Goal: Information Seeking & Learning: Check status

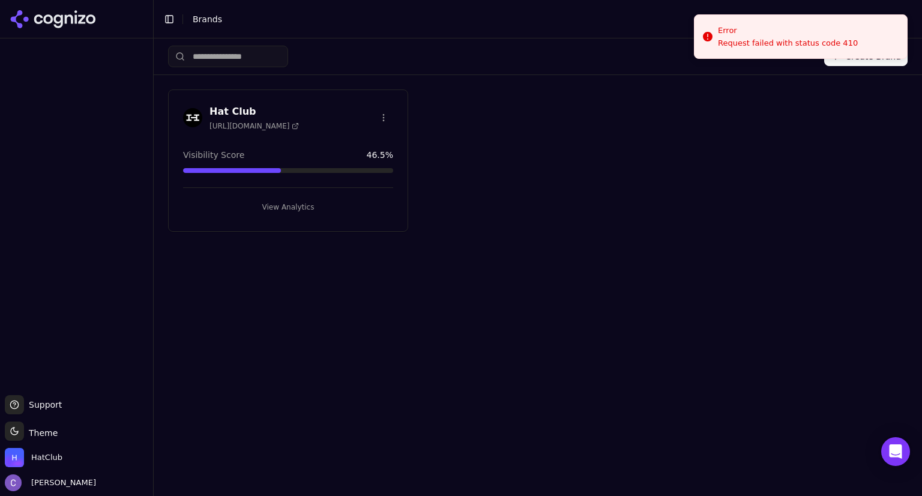
click at [320, 203] on button "View Analytics" at bounding box center [288, 207] width 210 height 19
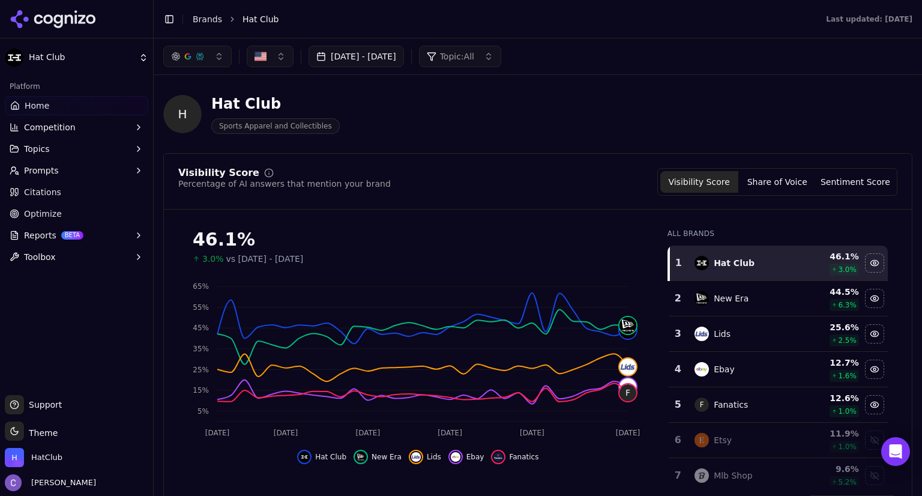
click at [403, 54] on button "[DATE] - [DATE]" at bounding box center [356, 57] width 95 height 22
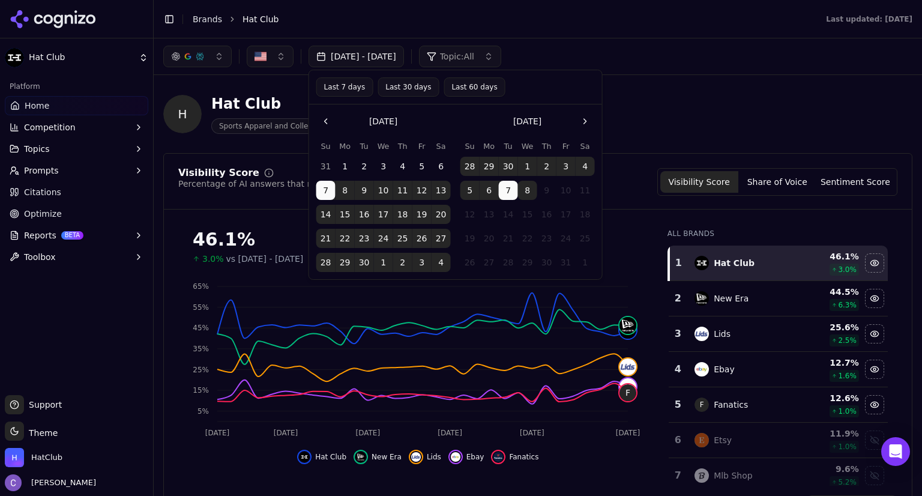
click at [528, 193] on button "8" at bounding box center [527, 190] width 19 height 19
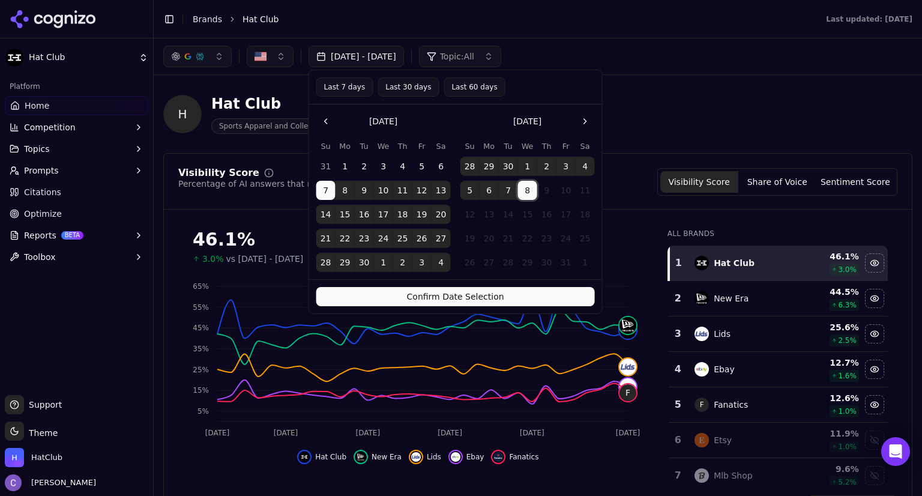
click at [528, 296] on button "Confirm Date Selection" at bounding box center [455, 296] width 279 height 19
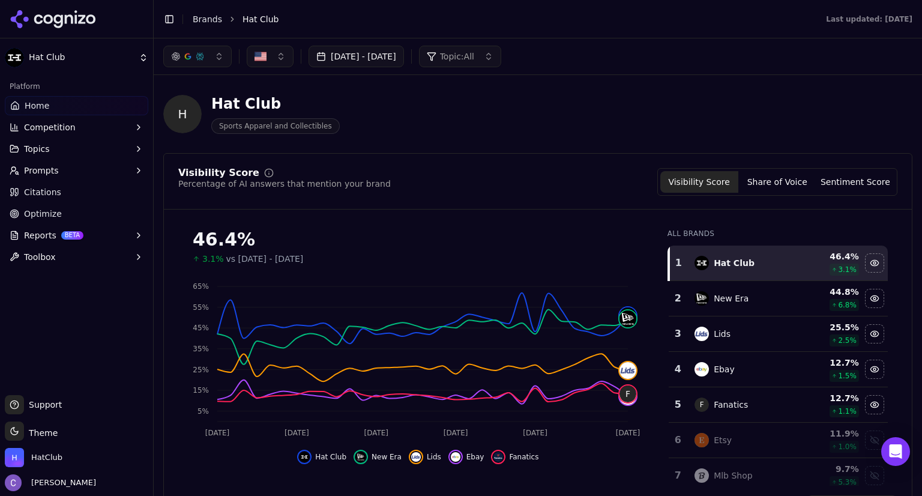
click at [214, 59] on button "button" at bounding box center [197, 57] width 68 height 22
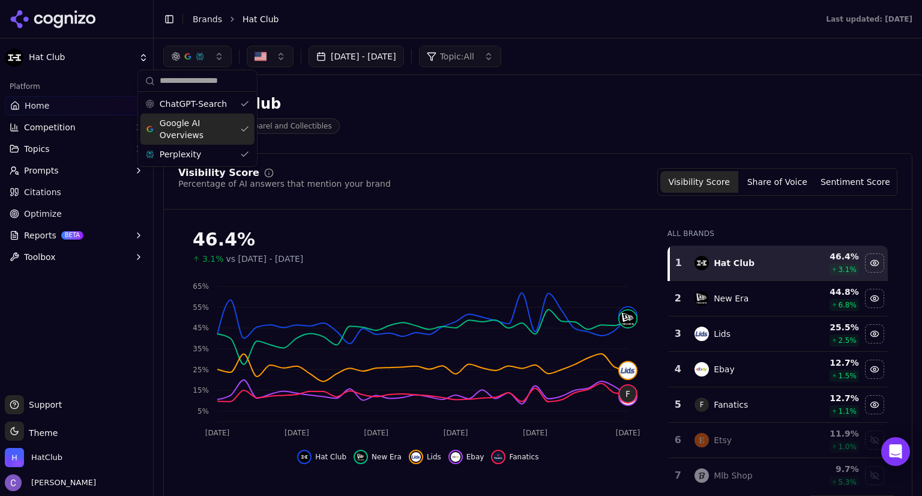
click at [238, 129] on div "Google AI Overviews" at bounding box center [197, 128] width 114 height 31
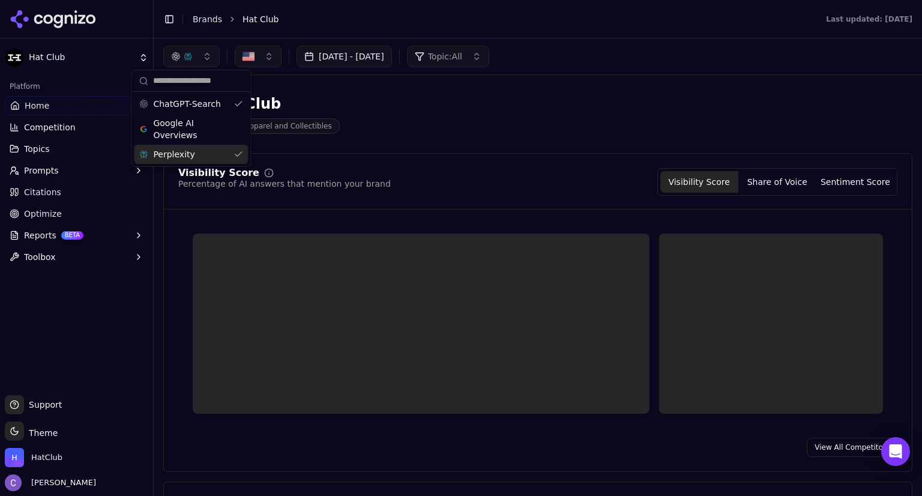
click at [240, 152] on div "Perplexity" at bounding box center [191, 154] width 114 height 19
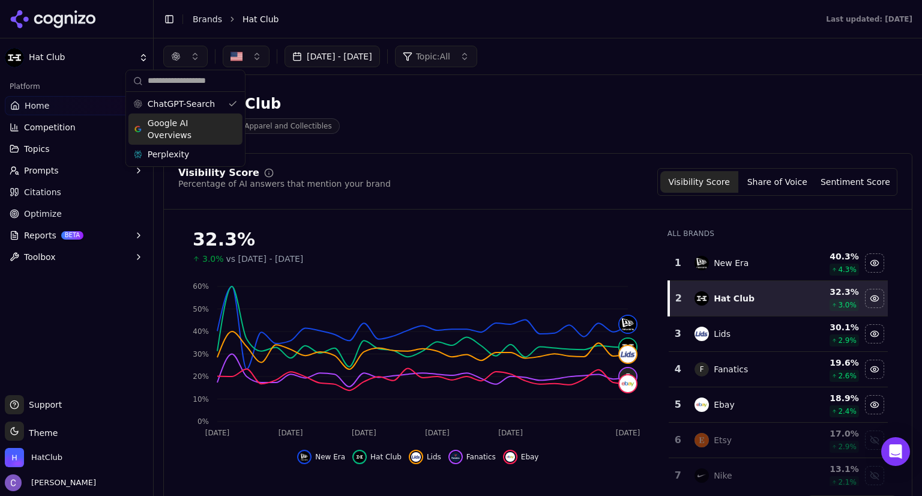
click at [229, 125] on div "Google AI Overviews" at bounding box center [185, 128] width 114 height 31
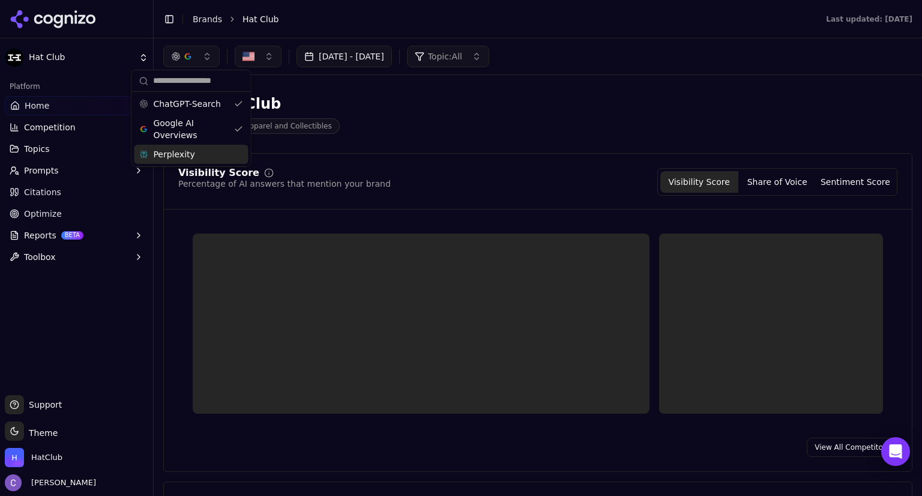
click at [238, 156] on div "Perplexity" at bounding box center [191, 154] width 114 height 19
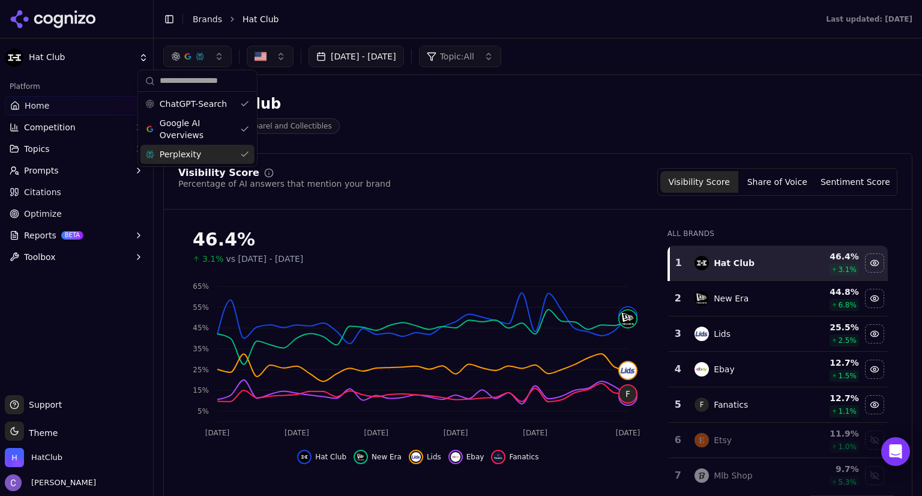
click at [606, 174] on div "Visibility Score Percentage of AI answers that mention your brand Visibility Sc…" at bounding box center [537, 182] width 719 height 28
